Goal: Information Seeking & Learning: Learn about a topic

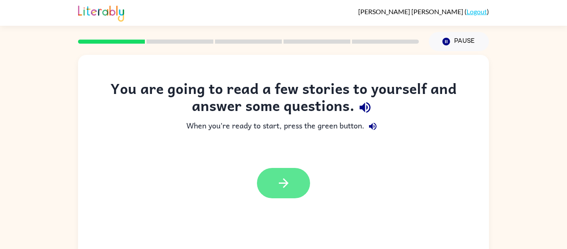
click at [280, 180] on icon "button" at bounding box center [283, 182] width 15 height 15
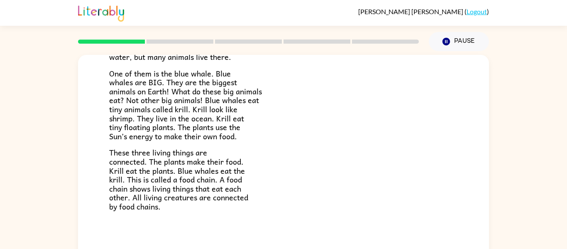
scroll to position [43, 0]
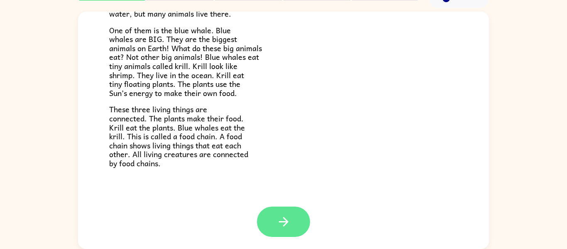
click at [295, 223] on button "button" at bounding box center [283, 221] width 53 height 30
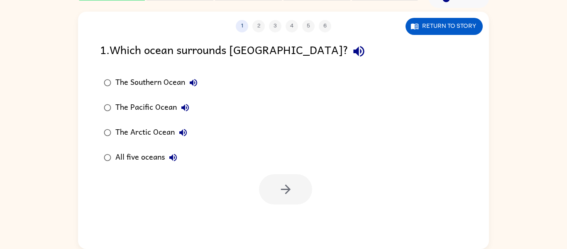
scroll to position [0, 0]
click at [353, 53] on icon "button" at bounding box center [358, 51] width 11 height 11
click at [161, 86] on div "The Southern Ocean" at bounding box center [158, 82] width 86 height 17
click at [298, 185] on button "button" at bounding box center [285, 189] width 53 height 30
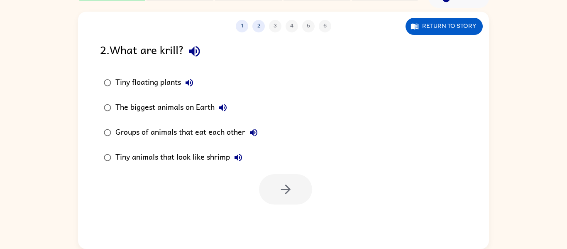
click at [298, 185] on div at bounding box center [285, 189] width 53 height 30
click at [188, 49] on button "button" at bounding box center [194, 51] width 21 height 21
click at [163, 102] on div "The biggest animals on Earth" at bounding box center [173, 107] width 116 height 17
click at [297, 185] on button "button" at bounding box center [285, 189] width 53 height 30
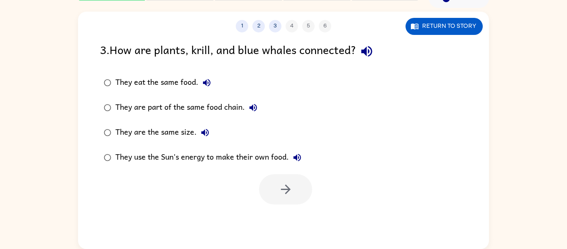
click at [371, 51] on icon "button" at bounding box center [366, 51] width 11 height 11
click at [216, 111] on div "They are part of the same food chain." at bounding box center [188, 107] width 146 height 17
click at [297, 186] on button "button" at bounding box center [285, 189] width 53 height 30
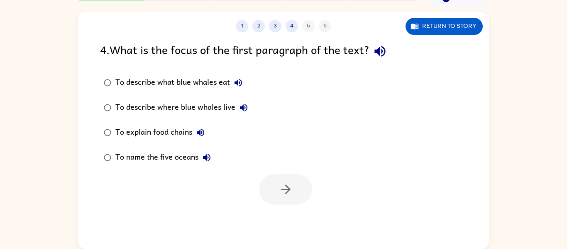
click at [381, 52] on icon "button" at bounding box center [379, 51] width 11 height 11
click at [260, 113] on div "To describe what blue whales eat To describe where blue whales live To explain …" at bounding box center [181, 120] width 163 height 100
click at [151, 155] on div "To name the five oceans" at bounding box center [165, 157] width 100 height 17
click at [304, 181] on button "button" at bounding box center [285, 189] width 53 height 30
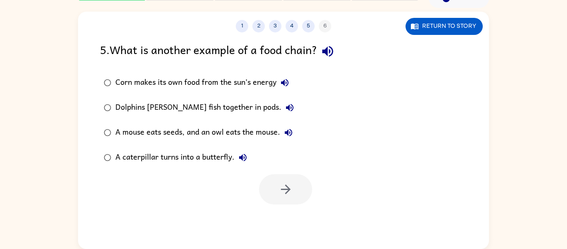
click at [324, 46] on icon "button" at bounding box center [327, 51] width 15 height 15
click at [288, 83] on icon "button" at bounding box center [285, 83] width 10 height 10
click at [285, 106] on icon "button" at bounding box center [290, 107] width 10 height 10
click at [287, 129] on icon "button" at bounding box center [288, 132] width 10 height 10
click at [243, 156] on icon "button" at bounding box center [242, 157] width 7 height 7
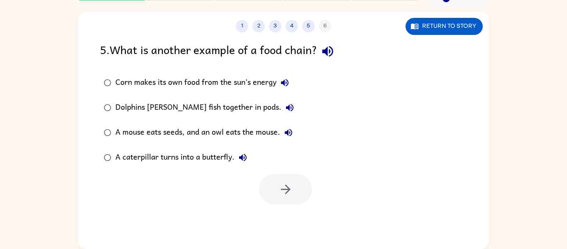
click at [225, 156] on div "A caterpillar turns into a butterfly." at bounding box center [183, 157] width 136 height 17
click at [290, 183] on icon "button" at bounding box center [285, 189] width 15 height 15
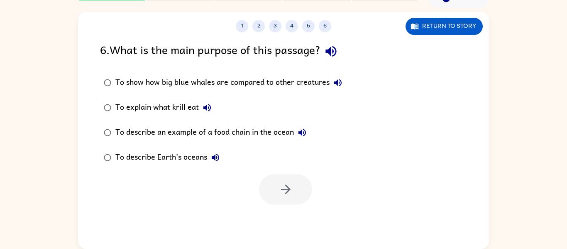
click at [290, 183] on div at bounding box center [285, 189] width 53 height 30
click at [332, 50] on icon "button" at bounding box center [330, 51] width 11 height 11
click at [246, 128] on div "To describe an example of a food chain in the ocean" at bounding box center [212, 132] width 195 height 17
click at [275, 187] on button "button" at bounding box center [285, 189] width 53 height 30
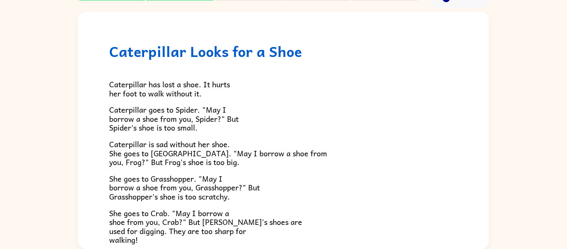
scroll to position [147, 0]
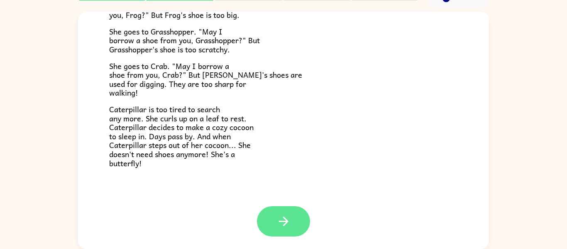
click at [266, 212] on button "button" at bounding box center [283, 221] width 53 height 30
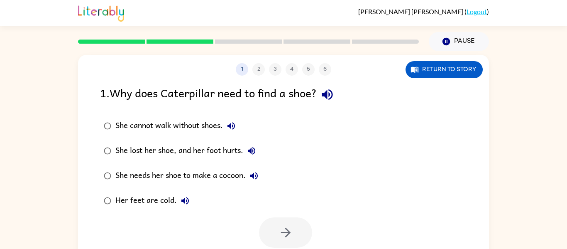
scroll to position [43, 0]
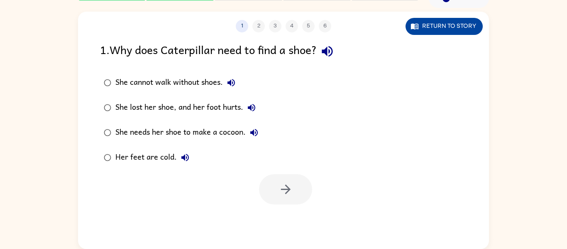
click at [434, 23] on button "Return to story" at bounding box center [443, 26] width 77 height 17
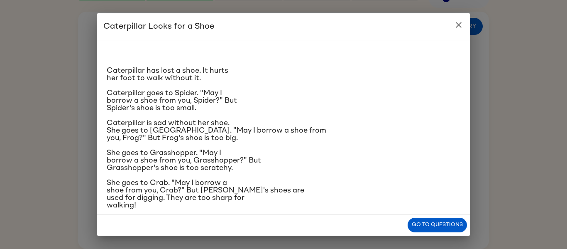
click at [455, 26] on icon "close" at bounding box center [458, 25] width 10 height 10
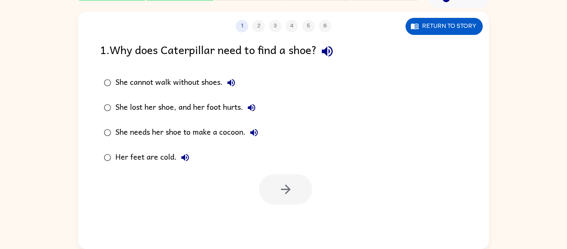
click at [192, 80] on div "She cannot walk without shoes." at bounding box center [177, 82] width 124 height 17
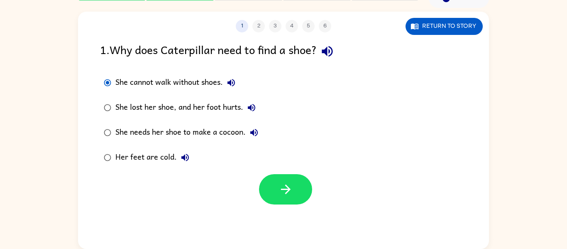
click at [288, 167] on div "She cannot walk without shoes. She lost her shoe, and her foot hurts. She needs…" at bounding box center [294, 120] width 389 height 100
click at [294, 180] on button "button" at bounding box center [285, 189] width 53 height 30
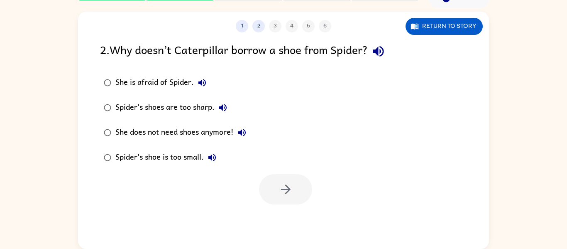
click at [294, 180] on div at bounding box center [285, 189] width 53 height 30
click at [202, 125] on div "She does not need shoes anymore!" at bounding box center [182, 132] width 135 height 17
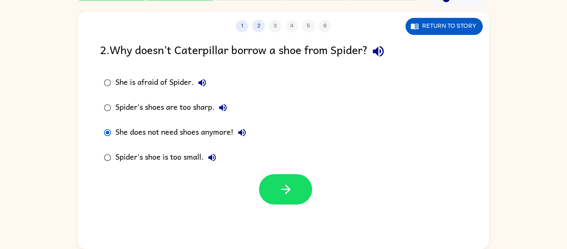
click at [275, 168] on div "She is afraid of Spider. Spider's shoes are too sharp. She does not need shoes …" at bounding box center [294, 120] width 389 height 100
click at [280, 178] on button "button" at bounding box center [285, 189] width 53 height 30
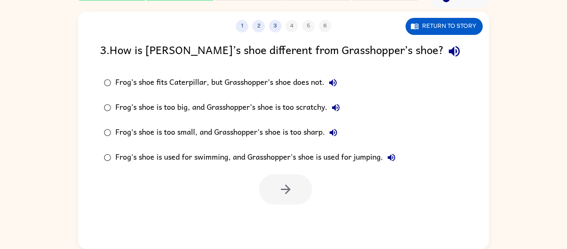
click at [250, 144] on label "Frog's shoe is too small, and Grasshopper's shoe is too sharp." at bounding box center [249, 132] width 308 height 25
click at [278, 176] on button "button" at bounding box center [285, 189] width 53 height 30
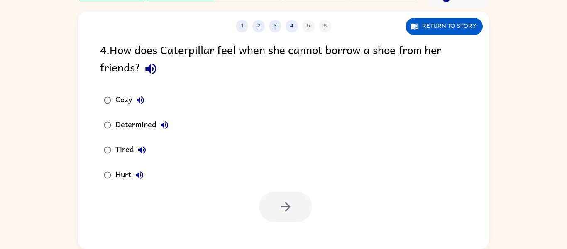
click at [141, 100] on icon "button" at bounding box center [139, 99] width 7 height 7
click at [152, 68] on icon "button" at bounding box center [151, 68] width 15 height 15
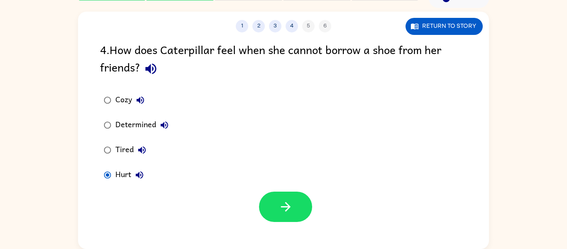
click at [319, 228] on div "1 2 3 4 5 6 Return to story 4 . How does Caterpillar feel when she cannot borro…" at bounding box center [283, 130] width 411 height 237
click at [299, 200] on button "button" at bounding box center [285, 206] width 53 height 30
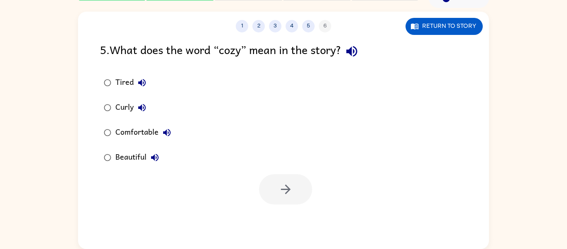
click at [366, 57] on div "5 . What does the word “cozy” mean in the story?" at bounding box center [283, 51] width 367 height 21
click at [346, 39] on div "1 2 3 4 5 6 Return to story 5 . What does the word “cozy” mean in the story? Ti…" at bounding box center [283, 130] width 411 height 237
click at [353, 48] on icon "button" at bounding box center [351, 51] width 15 height 15
click at [132, 158] on div "Beautiful" at bounding box center [139, 157] width 48 height 17
click at [280, 190] on icon "button" at bounding box center [285, 189] width 15 height 15
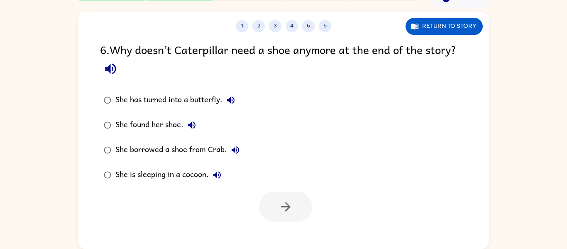
click at [114, 62] on icon "button" at bounding box center [110, 68] width 15 height 15
click at [168, 122] on div "She found her shoe." at bounding box center [157, 125] width 85 height 17
click at [296, 216] on button "button" at bounding box center [285, 206] width 53 height 30
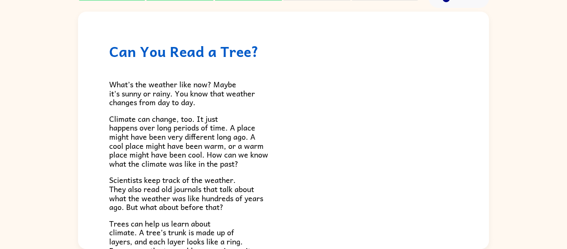
scroll to position [193, 0]
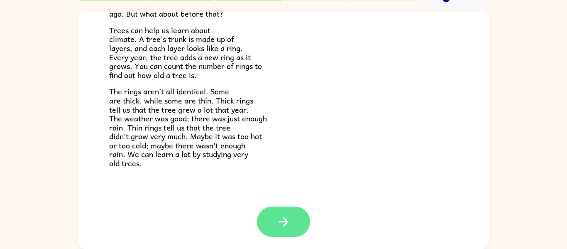
click at [297, 218] on button "button" at bounding box center [283, 221] width 53 height 30
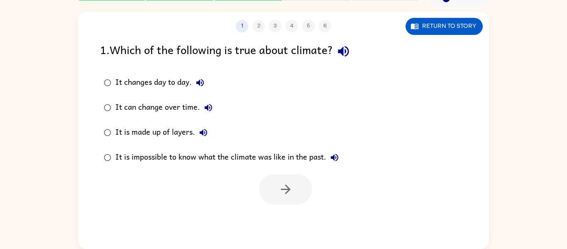
click at [175, 105] on div "It can change over time." at bounding box center [165, 107] width 101 height 17
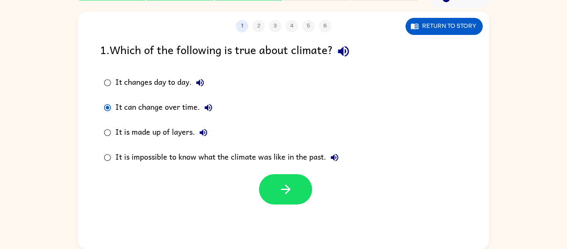
click at [300, 208] on div "1 2 3 4 5 6 Return to story 1 . Which of the following is true about climate? I…" at bounding box center [283, 130] width 411 height 237
click at [283, 192] on icon "button" at bounding box center [285, 189] width 15 height 15
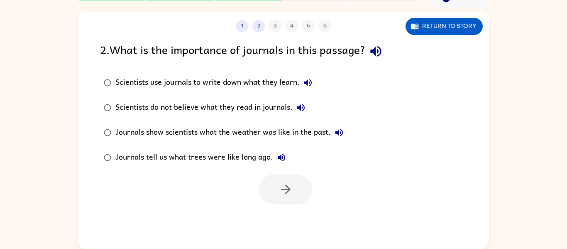
click at [283, 195] on div at bounding box center [285, 189] width 53 height 30
click at [173, 161] on div "Journals tell us what trees were like long ago." at bounding box center [202, 157] width 174 height 17
click at [279, 184] on icon "button" at bounding box center [285, 189] width 15 height 15
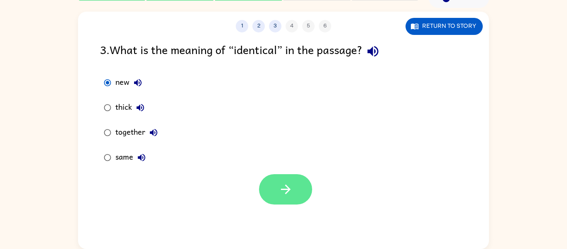
click at [297, 186] on button "button" at bounding box center [285, 189] width 53 height 30
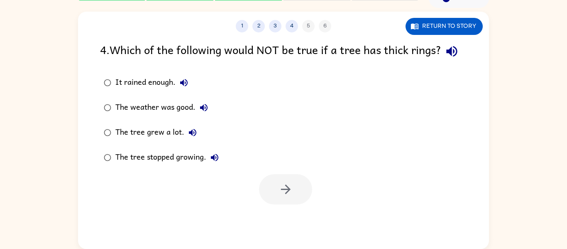
click at [297, 186] on div at bounding box center [285, 189] width 53 height 30
click at [183, 92] on label "It rained enough." at bounding box center [161, 82] width 132 height 25
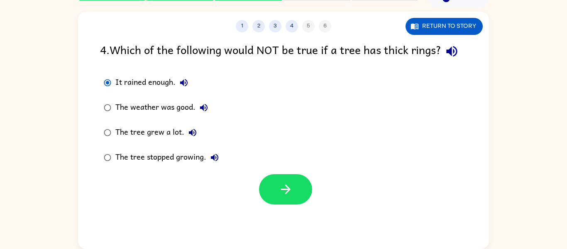
click at [149, 102] on div "The weather was good." at bounding box center [163, 107] width 97 height 17
click at [276, 183] on button "button" at bounding box center [285, 189] width 53 height 30
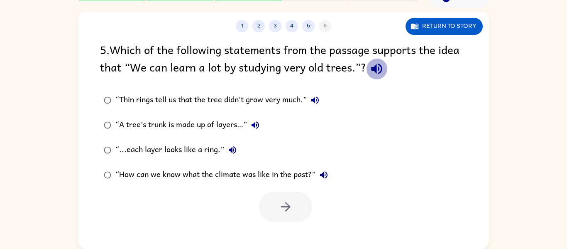
click at [375, 63] on icon "button" at bounding box center [376, 68] width 15 height 15
click at [254, 100] on div "“Thin rings tell us that the tree didn’t grow very much.”" at bounding box center [219, 100] width 208 height 17
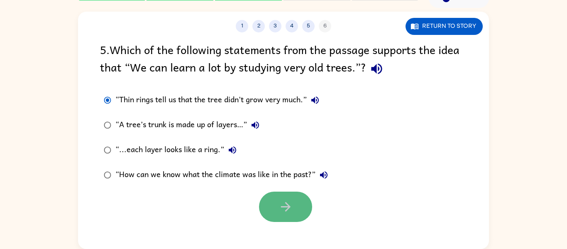
click at [269, 203] on button "button" at bounding box center [285, 206] width 53 height 30
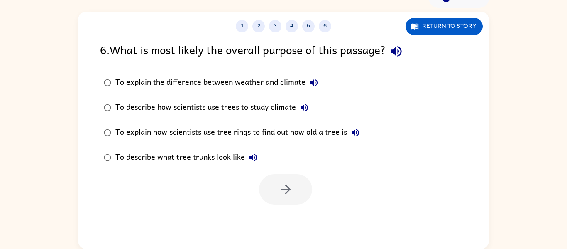
click at [273, 133] on div "To explain how scientists use tree rings to find out how old a tree is" at bounding box center [239, 132] width 248 height 17
click at [299, 185] on button "button" at bounding box center [285, 189] width 53 height 30
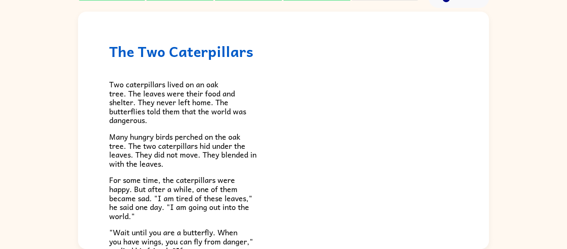
scroll to position [42, 0]
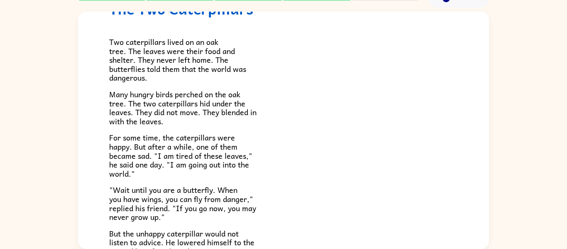
click at [299, 184] on div "Two caterpillars lived on an oak tree. The leaves were their food and shelter. …" at bounding box center [283, 136] width 349 height 238
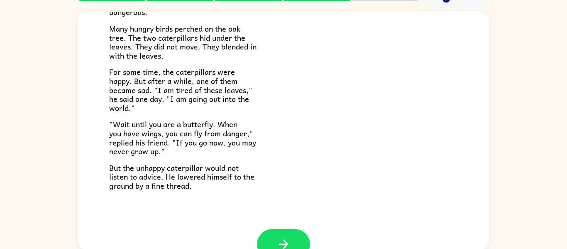
scroll to position [108, 0]
click at [276, 244] on icon "button" at bounding box center [283, 244] width 15 height 15
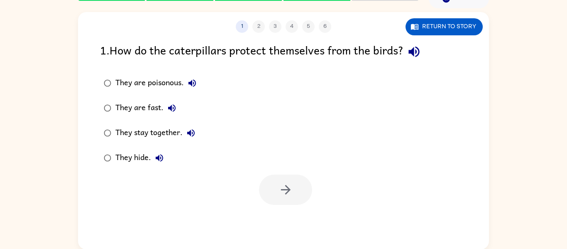
scroll to position [0, 0]
click at [276, 244] on div "1 2 3 4 5 6 Return to story 1 . How do the caterpillars protect themselves from…" at bounding box center [283, 130] width 411 height 237
click at [132, 94] on label "They are poisonous." at bounding box center [149, 83] width 109 height 25
click at [286, 181] on button "button" at bounding box center [285, 189] width 53 height 30
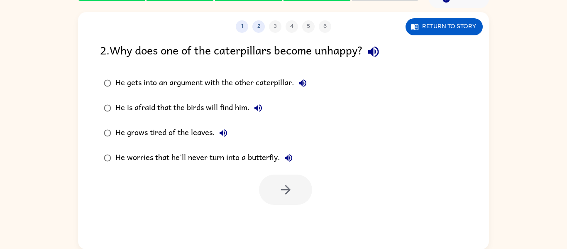
click at [167, 132] on div "He grows tired of the leaves." at bounding box center [173, 132] width 116 height 17
click at [302, 195] on button "button" at bounding box center [285, 189] width 53 height 30
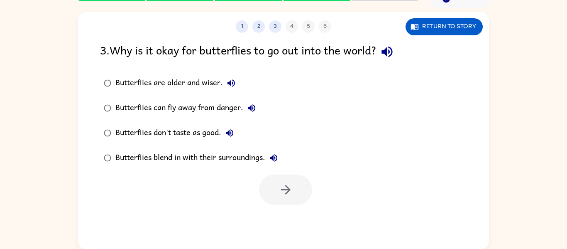
click at [213, 82] on div "Butterflies are older and wiser." at bounding box center [177, 83] width 124 height 17
click at [207, 102] on div "Butterflies can fly away from danger." at bounding box center [187, 108] width 144 height 17
click at [300, 199] on button "button" at bounding box center [285, 189] width 53 height 30
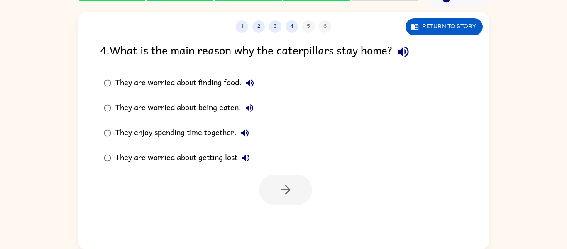
click at [135, 114] on div "They are worried about being eaten." at bounding box center [186, 108] width 142 height 17
click at [206, 100] on div "They are worried about being eaten." at bounding box center [186, 108] width 142 height 17
click at [260, 85] on label "They are worried about finding food." at bounding box center [178, 83] width 167 height 25
click at [301, 188] on button "button" at bounding box center [285, 189] width 53 height 30
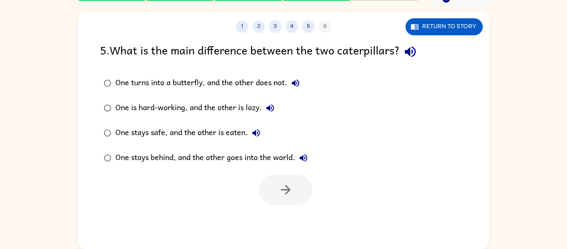
click at [186, 105] on div "One is hard-working, and the other is lazy." at bounding box center [196, 108] width 163 height 17
click at [268, 161] on div "One stays behind, and the other goes into the world." at bounding box center [213, 157] width 196 height 17
click at [304, 195] on button "button" at bounding box center [285, 189] width 53 height 30
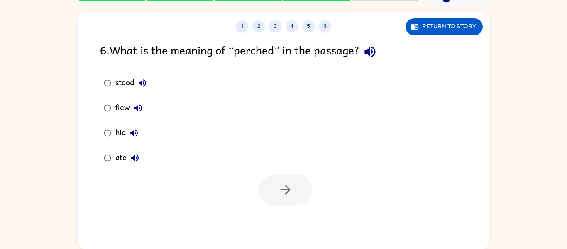
click at [304, 196] on div at bounding box center [285, 189] width 53 height 30
click at [123, 83] on div "stood" at bounding box center [132, 83] width 35 height 17
click at [296, 193] on button "button" at bounding box center [285, 189] width 53 height 30
